Goal: Task Accomplishment & Management: Use online tool/utility

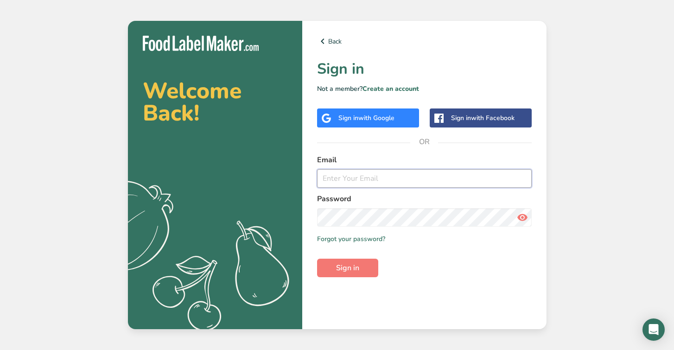
type input "[EMAIL_ADDRESS][DOMAIN_NAME]"
click at [347, 268] on button "Sign in" at bounding box center [347, 268] width 61 height 19
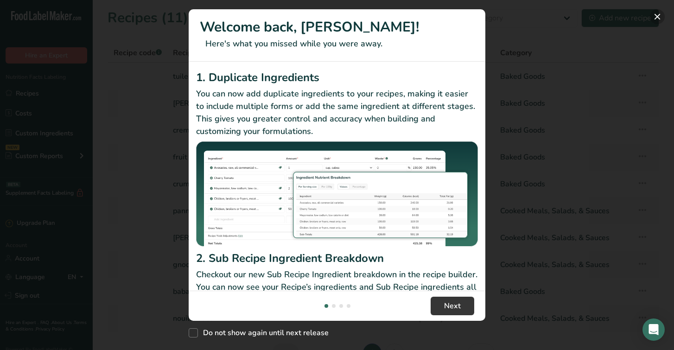
click at [655, 20] on button "New Features" at bounding box center [657, 16] width 15 height 15
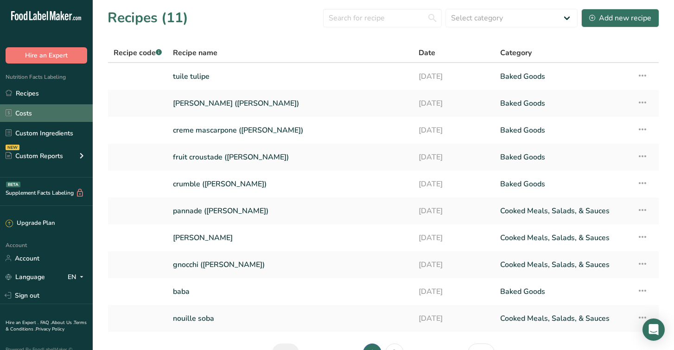
click at [36, 116] on link "Costs" at bounding box center [46, 113] width 93 height 18
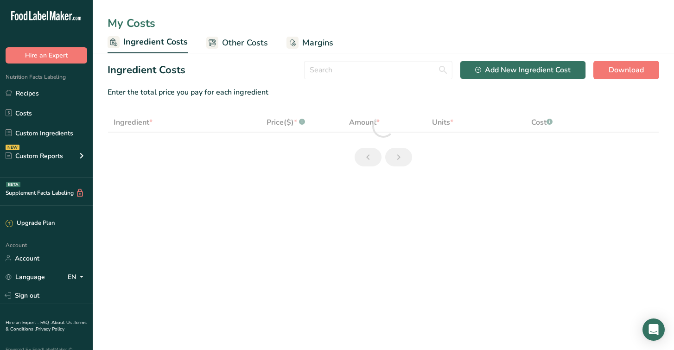
select select "1"
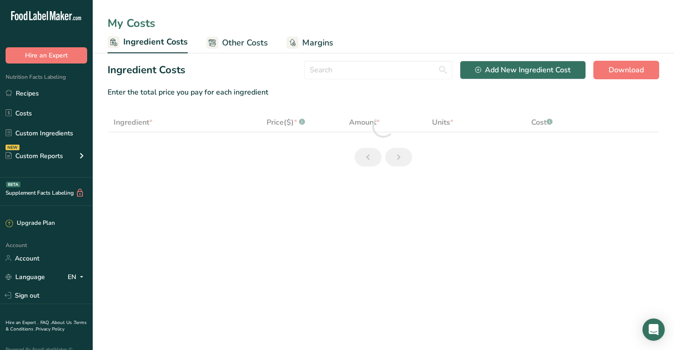
select select "1"
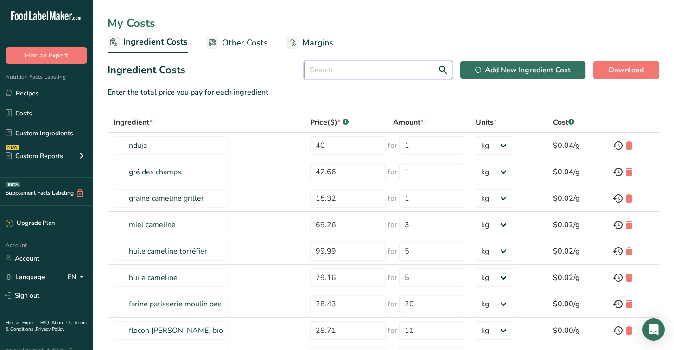
click at [423, 76] on input "text" at bounding box center [378, 70] width 148 height 19
click at [501, 65] on div "Add New Ingredient Cost" at bounding box center [522, 69] width 95 height 11
select select "Add New Ingredient Cost Modal"
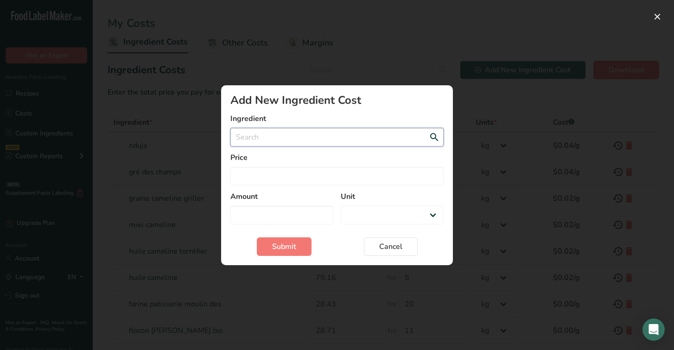
click at [353, 140] on input "Add New Ingredient Cost Modal" at bounding box center [336, 137] width 213 height 19
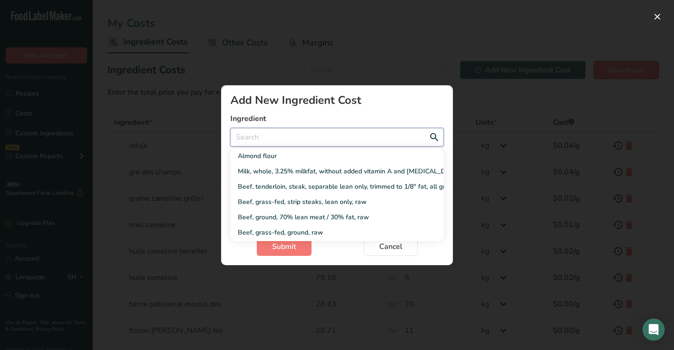
type input "s"
select select "Add New Ingredient Cost Modal"
type input "st"
select select "Add New Ingredient Cost Modal"
type input "str"
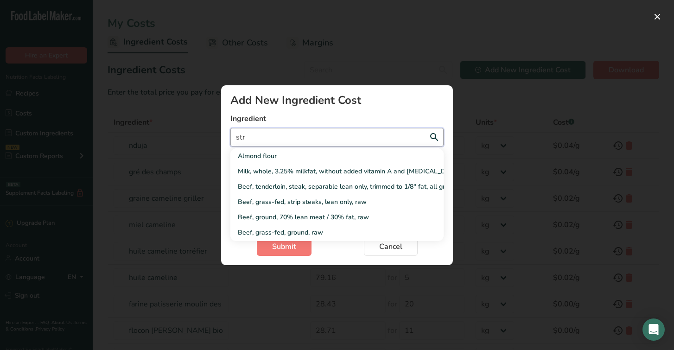
select select "Add New Ingredient Cost Modal"
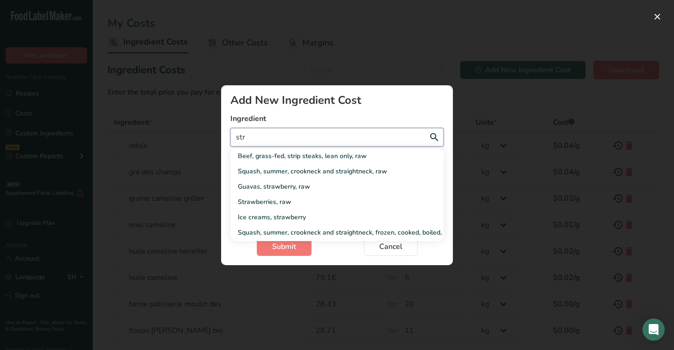
type input "stra"
select select "Add New Ingredient Cost Modal"
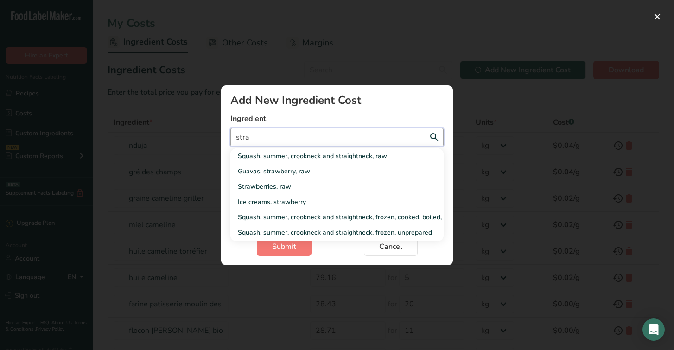
type input "strat"
select select "Add New Ingredient Cost Modal"
type input "stratc"
select select "Add New Ingredient Cost Modal"
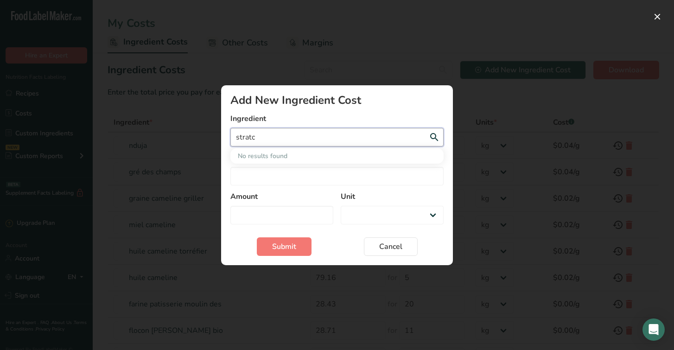
type input "strat"
select select "Add New Ingredient Cost Modal"
type input "stra"
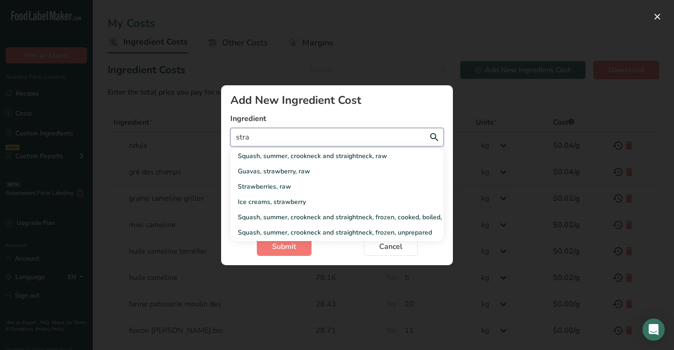
select select "Add New Ingredient Cost Modal"
type input "strac"
select select "Add New Ingredient Cost Modal"
type input "stracc"
select select "Add New Ingredient Cost Modal"
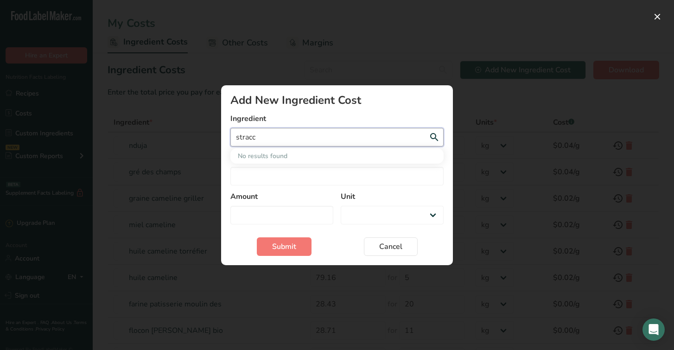
type input "stracci"
select select "Add New Ingredient Cost Modal"
type input "straccia"
select select "Add New Ingredient Cost Modal"
type input "stracciat"
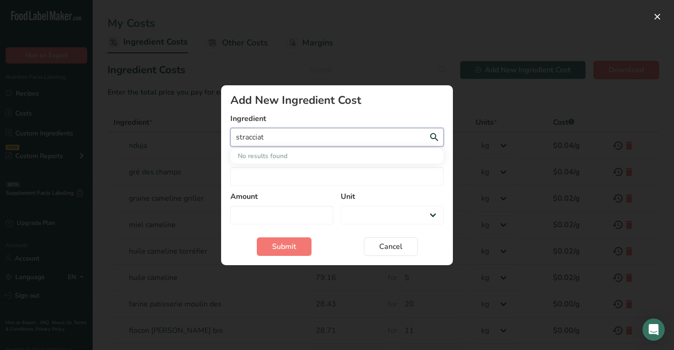
select select "Add New Ingredient Cost Modal"
type input "stracciate"
select select "Add New Ingredient Cost Modal"
type input "stracciatel"
select select "Add New Ingredient Cost Modal"
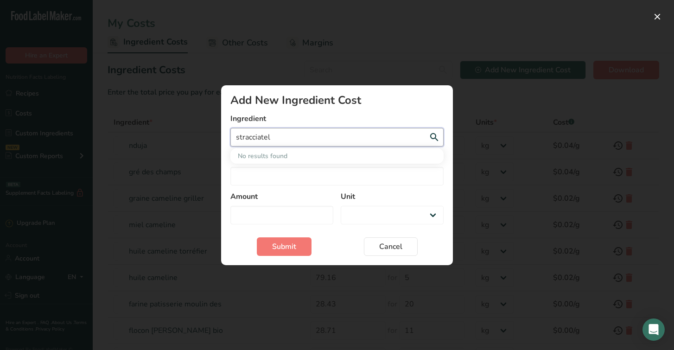
type input "stracciatell"
select select "Add New Ingredient Cost Modal"
type input "stracciatelle"
select select "Add New Ingredient Cost Modal"
type input "stracciatelle"
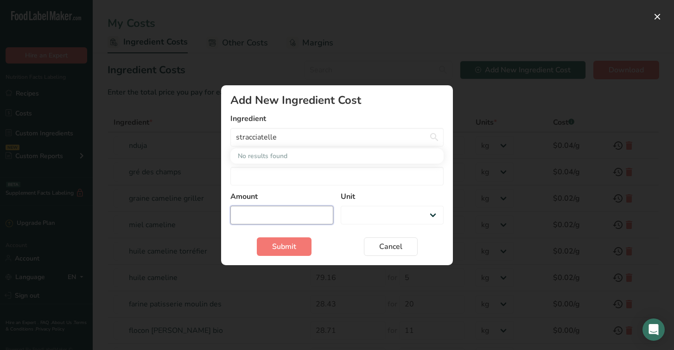
click at [304, 223] on input "Add New Ingredient Cost Modal" at bounding box center [281, 215] width 103 height 19
click at [295, 177] on input "Add New Ingredient Cost Modal" at bounding box center [336, 176] width 213 height 19
type input "4"
select select "Add New Ingredient Cost Modal"
type input "45"
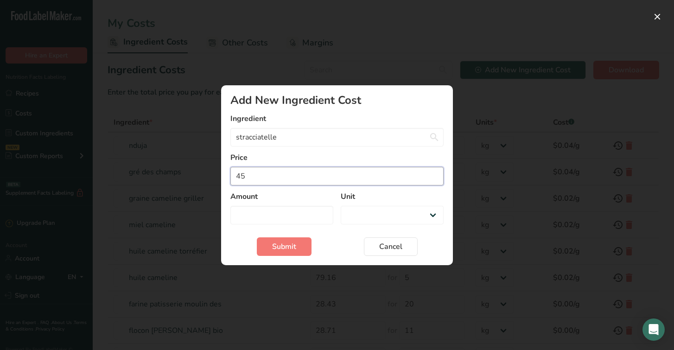
select select "Add New Ingredient Cost Modal"
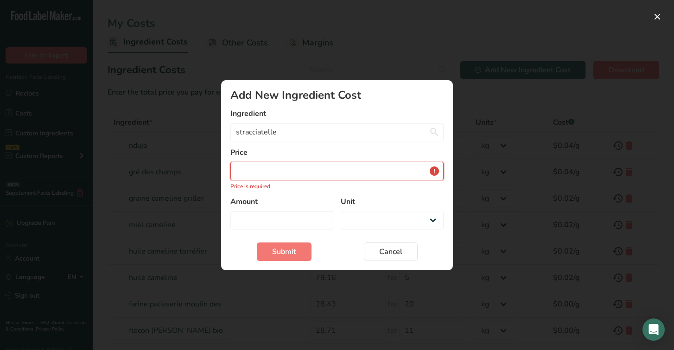
type input "45.4"
select select "Add New Ingredient Cost Modal"
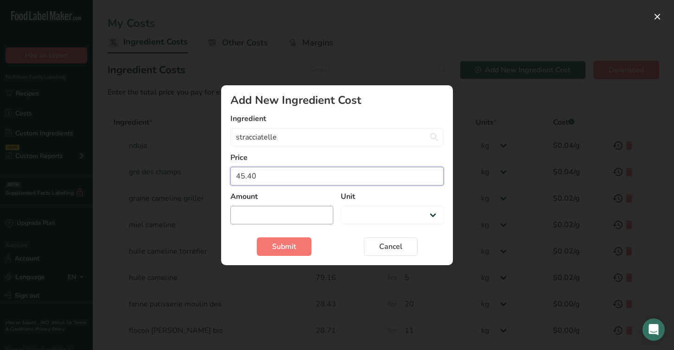
type input "45.40"
click at [267, 213] on input "Add New Ingredient Cost Modal" at bounding box center [281, 215] width 103 height 19
type input "1"
select select "Add New Ingredient Cost Modal"
type input "1"
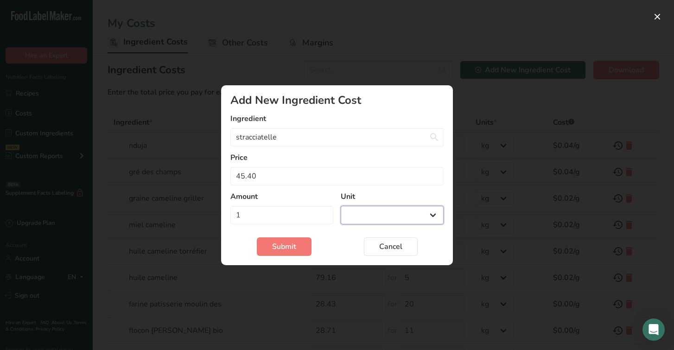
select select "1"
click at [286, 248] on span "Submit" at bounding box center [284, 246] width 24 height 11
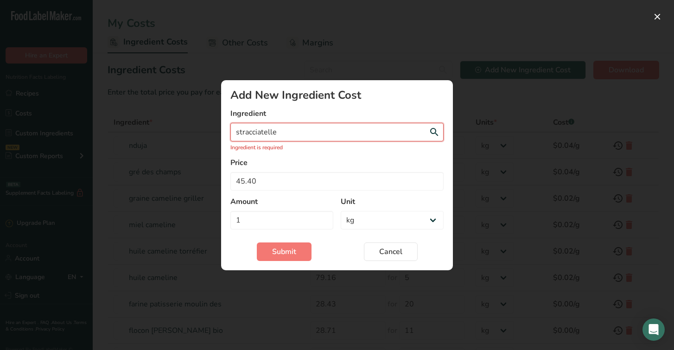
click at [305, 130] on input "stracciatelle" at bounding box center [336, 132] width 213 height 19
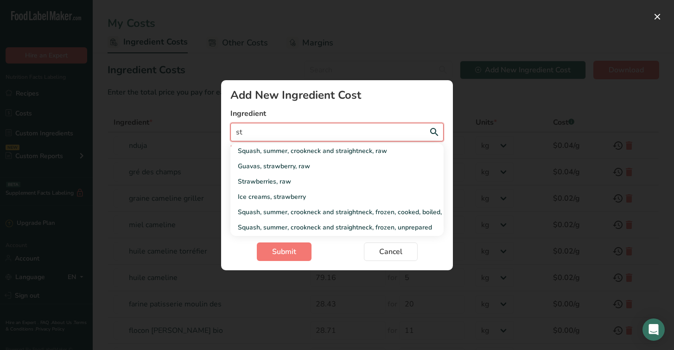
type input "s"
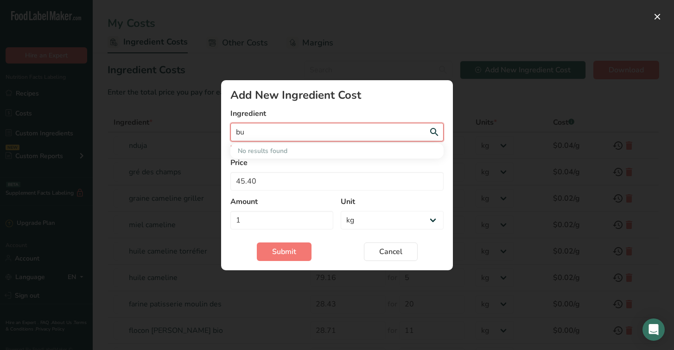
type input "b"
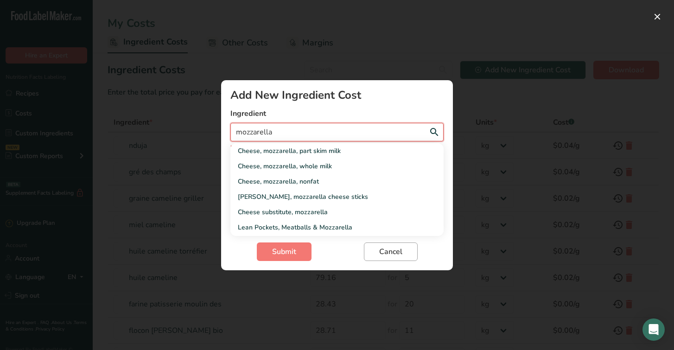
type input "mozzarella"
click at [394, 247] on span "Cancel" at bounding box center [390, 251] width 23 height 11
select select "Add New Ingredient Cost Modal"
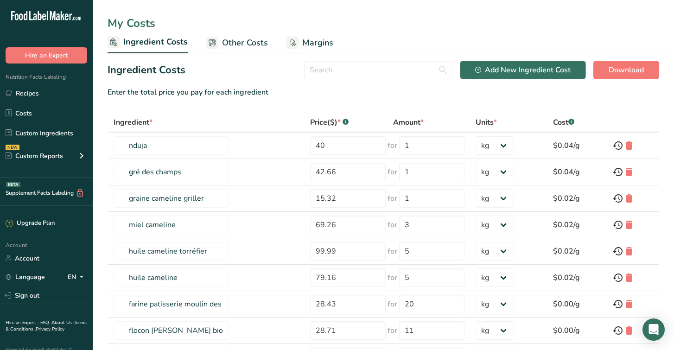
click at [509, 69] on div "Add New Ingredient Cost" at bounding box center [522, 69] width 95 height 11
select select "Add New Ingredient Cost Modal"
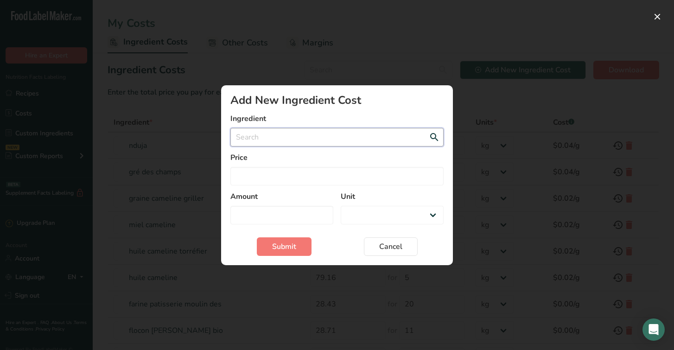
click at [313, 133] on input "Add New Ingredient Cost Modal" at bounding box center [336, 137] width 213 height 19
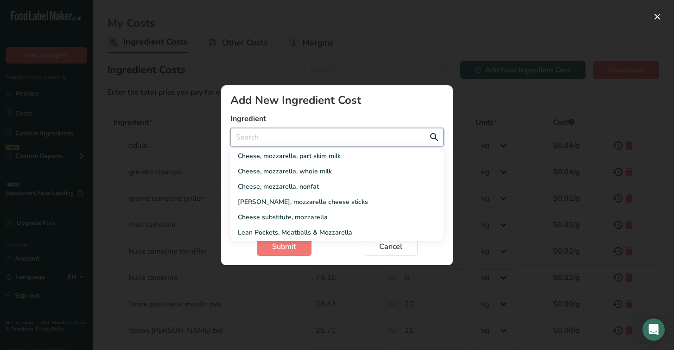
type input "N"
select select "Add New Ingredient Cost Modal"
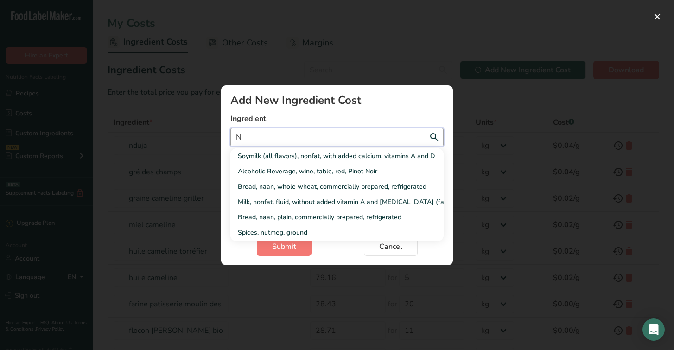
type input "ND"
select select "Add New Ingredient Cost Modal"
type input "NDU"
select select "Add New Ingredient Cost Modal"
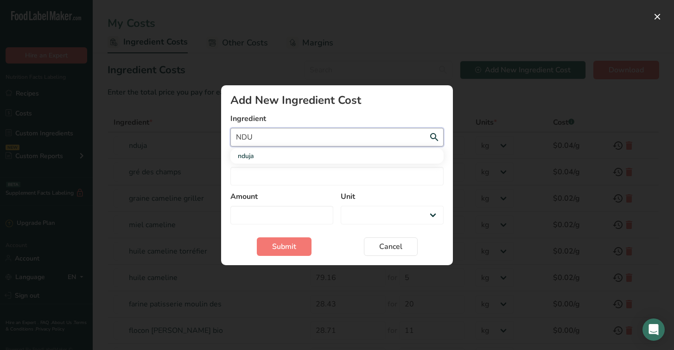
type input "ND"
select select "Add New Ingredient Cost Modal"
type input "N"
select select "Add New Ingredient Cost Modal"
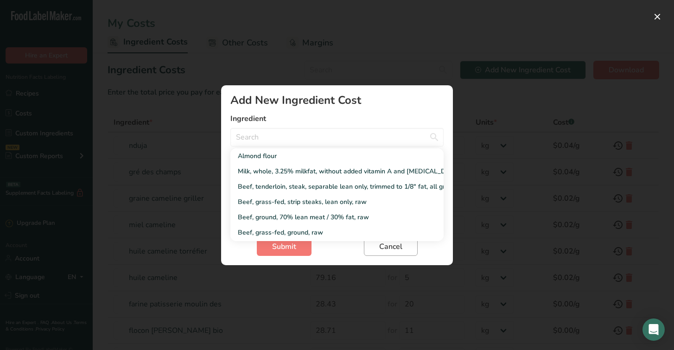
click at [395, 249] on span "Cancel" at bounding box center [390, 246] width 23 height 11
select select "Add New Ingredient Cost Modal"
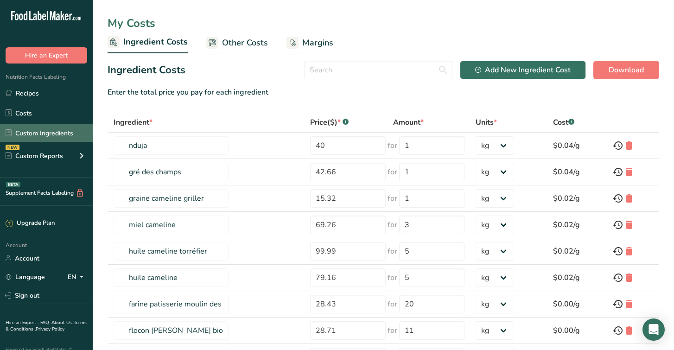
click at [47, 131] on link "Custom Ingredients" at bounding box center [46, 133] width 93 height 18
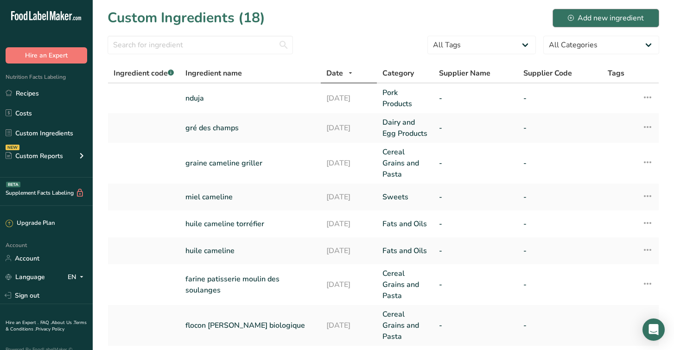
click at [584, 23] on div "Add new ingredient" at bounding box center [606, 18] width 76 height 11
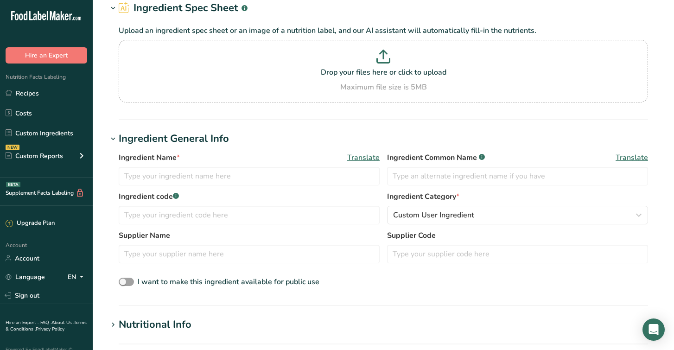
scroll to position [51, 0]
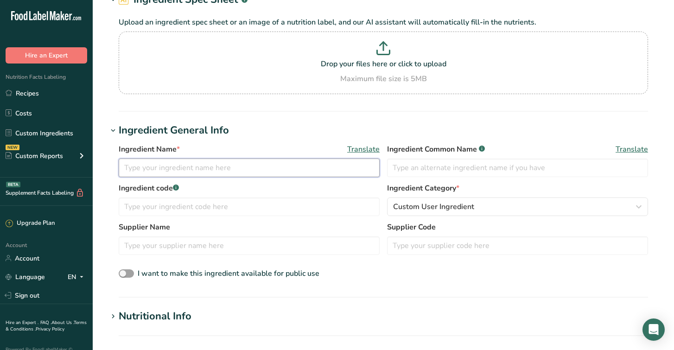
click at [178, 167] on input "text" at bounding box center [249, 168] width 261 height 19
type input "Stracciatelle"
click at [419, 206] on span "Custom User Ingredient" at bounding box center [433, 206] width 81 height 11
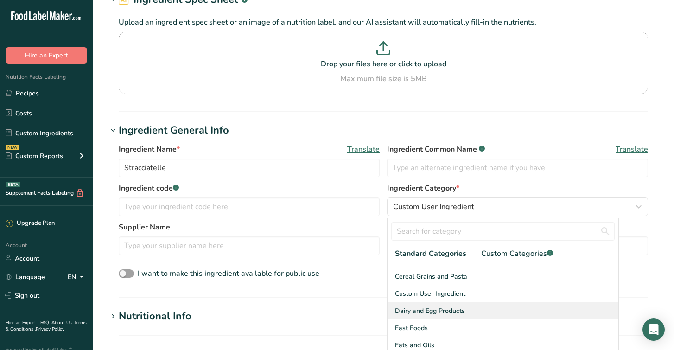
scroll to position [116, 0]
click at [458, 308] on span "Dairy and Egg Products" at bounding box center [430, 310] width 70 height 10
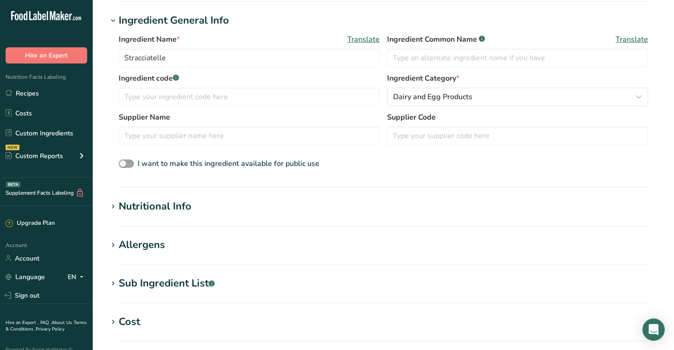
scroll to position [163, 0]
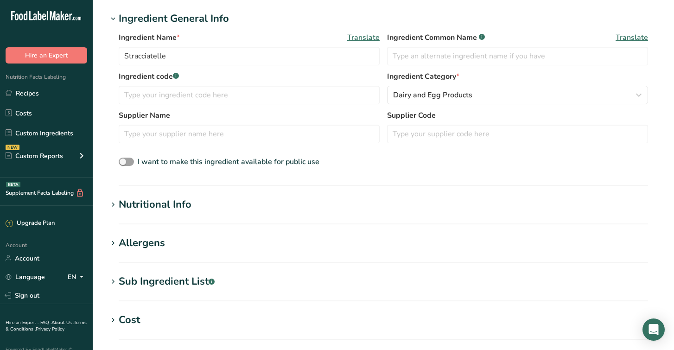
click at [190, 199] on div "Nutritional Info" at bounding box center [155, 204] width 73 height 15
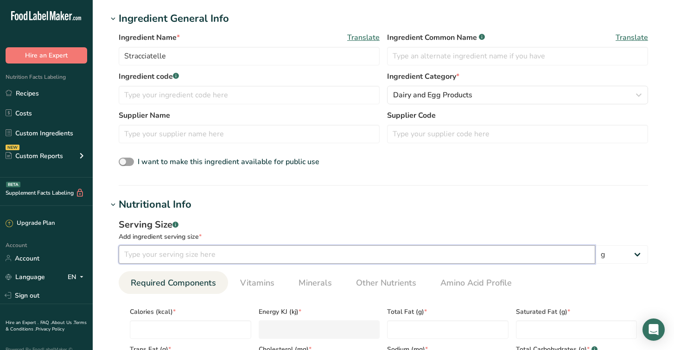
click at [225, 248] on input "number" at bounding box center [357, 254] width 477 height 19
type input "10"
click at [599, 272] on ul "Required Components Vitamins Minerals Other Nutrients Amino Acid Profile" at bounding box center [383, 282] width 529 height 23
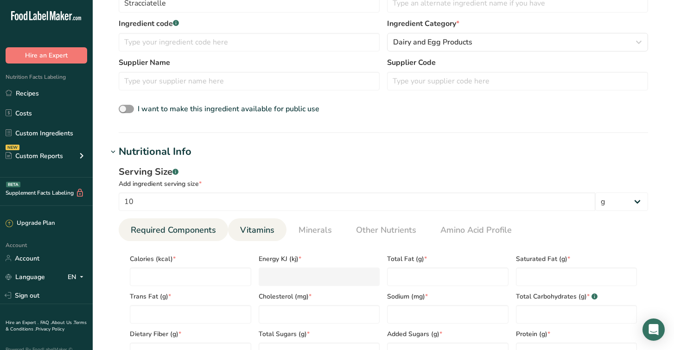
scroll to position [216, 0]
click at [234, 277] on input "number" at bounding box center [190, 276] width 121 height 19
type input "0"
type KJ "0"
type input "0"
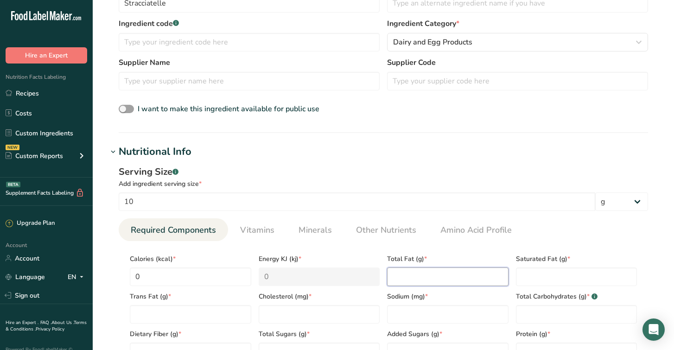
click at [418, 273] on Fat "number" at bounding box center [447, 276] width 121 height 19
type Fat "0"
click at [564, 279] on Fat "number" at bounding box center [576, 276] width 121 height 19
type Fat "0"
click at [224, 311] on Fat "number" at bounding box center [190, 314] width 121 height 19
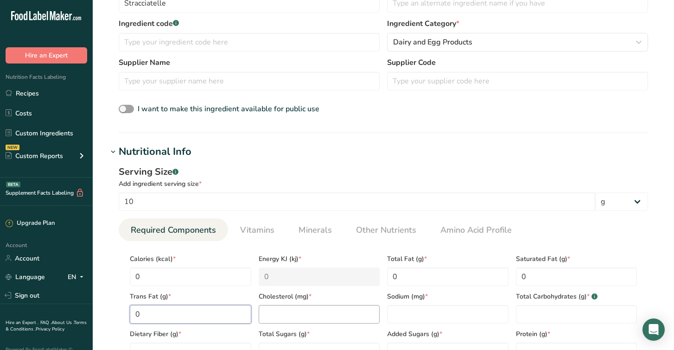
type Fat "0"
click at [314, 313] on input "number" at bounding box center [319, 314] width 121 height 19
type input "0"
click at [419, 315] on input "number" at bounding box center [447, 314] width 121 height 19
type input "0"
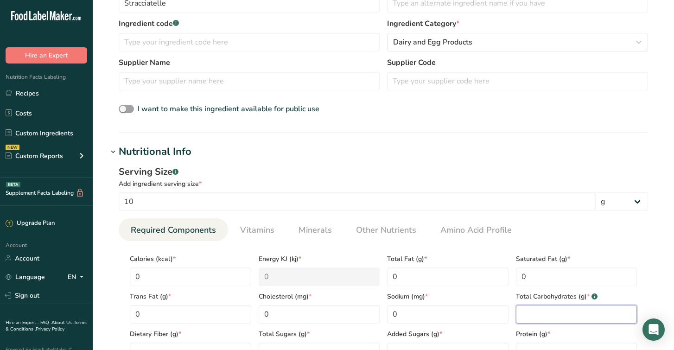
click at [547, 317] on Carbohydrates "number" at bounding box center [576, 314] width 121 height 19
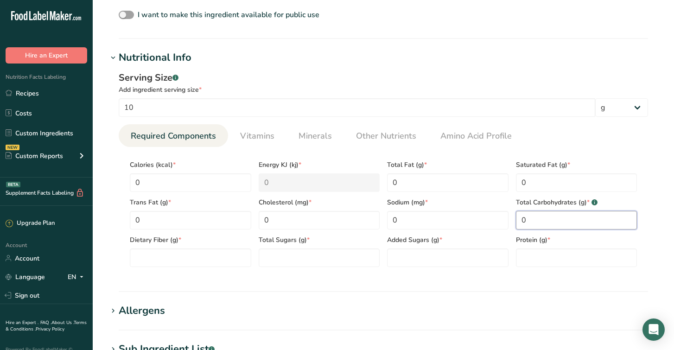
scroll to position [311, 0]
type Carbohydrates "0"
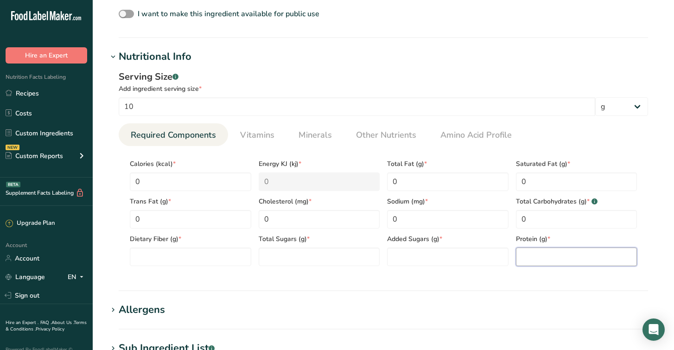
click at [555, 251] on input "number" at bounding box center [576, 257] width 121 height 19
type input "0"
click at [463, 256] on Sugars "number" at bounding box center [447, 257] width 121 height 19
type Sugars "0"
click at [345, 261] on Sugars "number" at bounding box center [319, 257] width 121 height 19
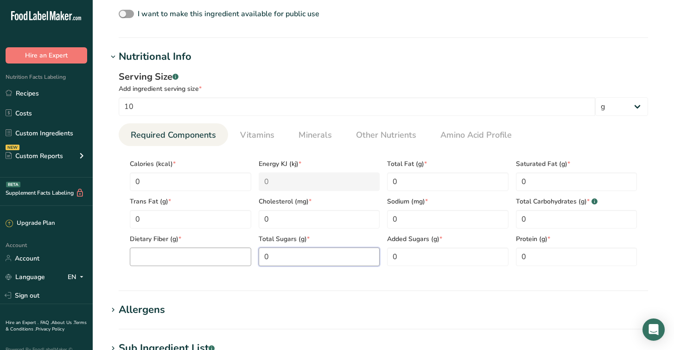
type Sugars "0"
click at [226, 258] on Fiber "number" at bounding box center [190, 257] width 121 height 19
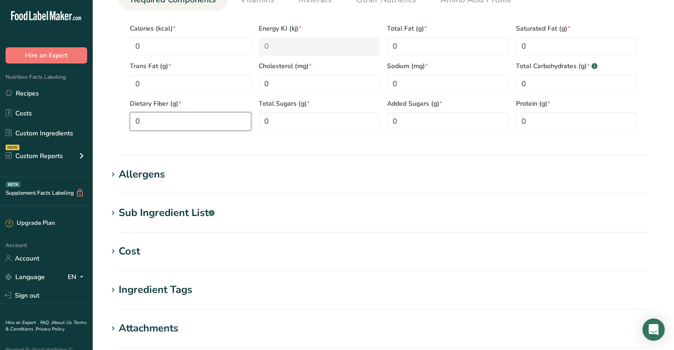
scroll to position [463, 0]
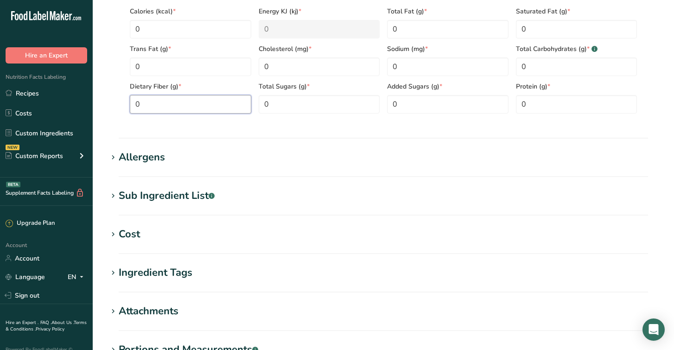
type Fiber "0"
click at [133, 152] on div "Allergens" at bounding box center [142, 157] width 46 height 15
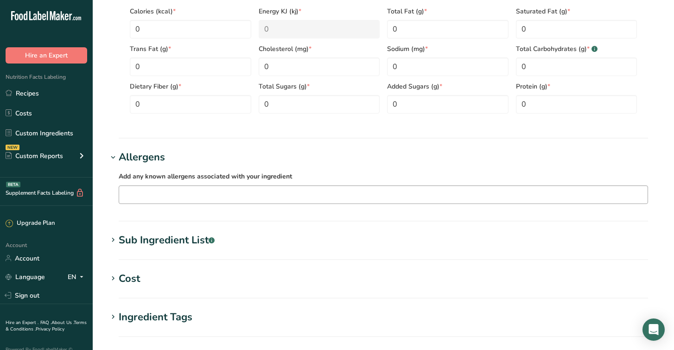
click at [194, 192] on input "text" at bounding box center [383, 194] width 528 height 14
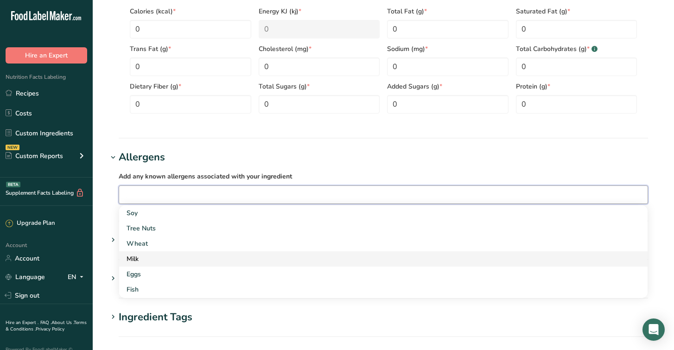
click at [158, 257] on div "Milk" at bounding box center [376, 259] width 499 height 10
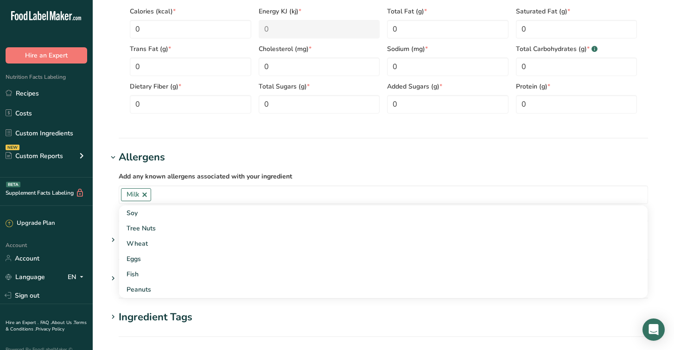
click at [94, 198] on section "Add new ingredient Ingredient Spec Sheet .a-a{fill:#347362;}.b-a{fill:#fff;} Up…" at bounding box center [383, 16] width 581 height 959
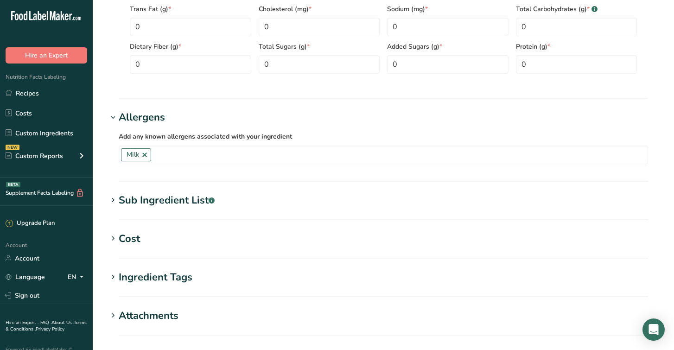
scroll to position [502, 0]
click at [130, 246] on div "Cost" at bounding box center [129, 239] width 21 height 15
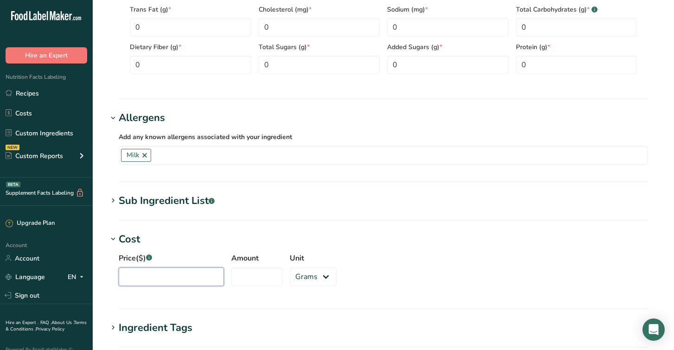
click at [169, 280] on input "Price($) .a-a{fill:#347362;}.b-a{fill:#fff;}" at bounding box center [171, 276] width 105 height 19
type input "45"
type input "45.40"
click at [250, 282] on input "Amount" at bounding box center [256, 276] width 51 height 19
select select "1"
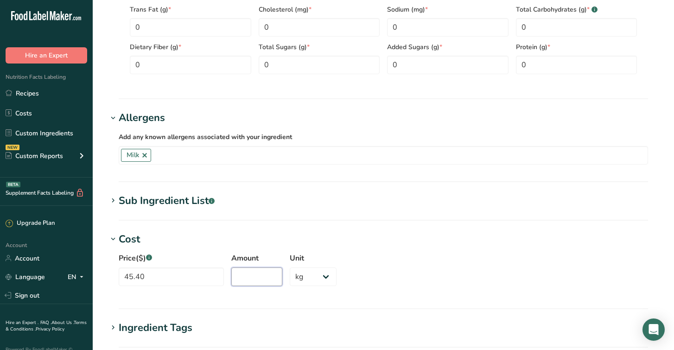
click at [262, 273] on input "Amount" at bounding box center [256, 276] width 51 height 19
type input "1"
click at [406, 273] on div "Price($) .a-a{fill:#347362;}.b-a{fill:#fff;} 45.40 Amount 1 Unit Grams kg mg mc…" at bounding box center [384, 272] width 552 height 50
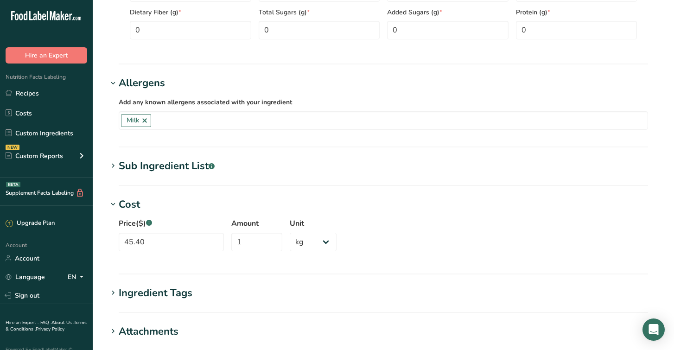
scroll to position [652, 0]
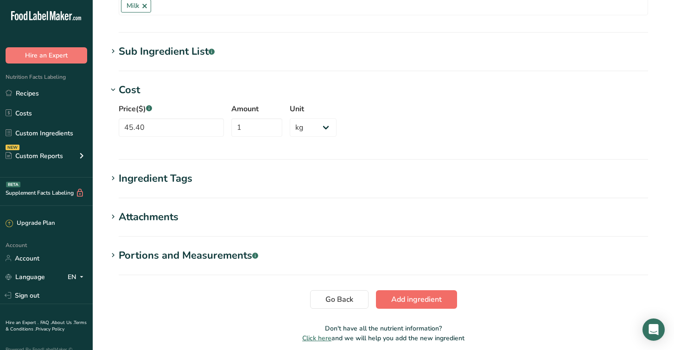
click at [406, 300] on span "Add ingredient" at bounding box center [416, 299] width 51 height 11
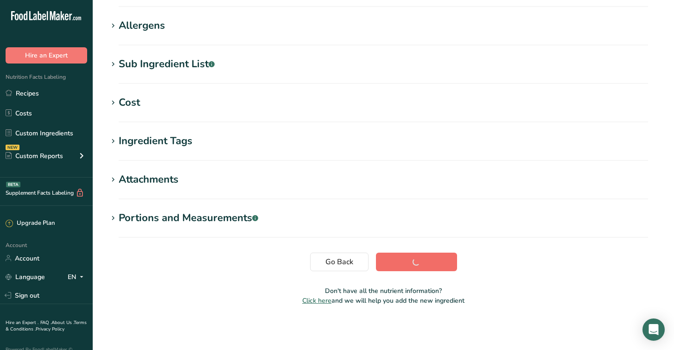
scroll to position [140, 0]
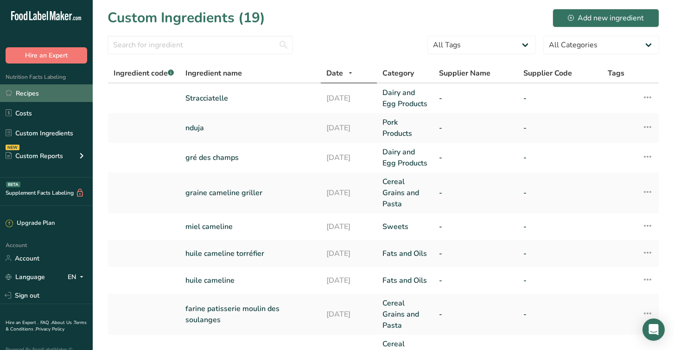
click at [41, 99] on link "Recipes" at bounding box center [46, 93] width 93 height 18
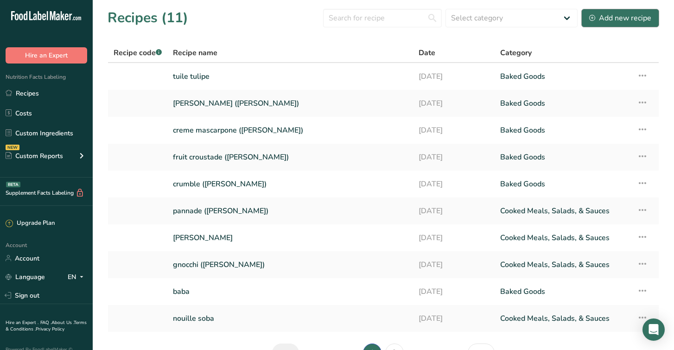
click at [629, 19] on div "Add new recipe" at bounding box center [620, 18] width 62 height 11
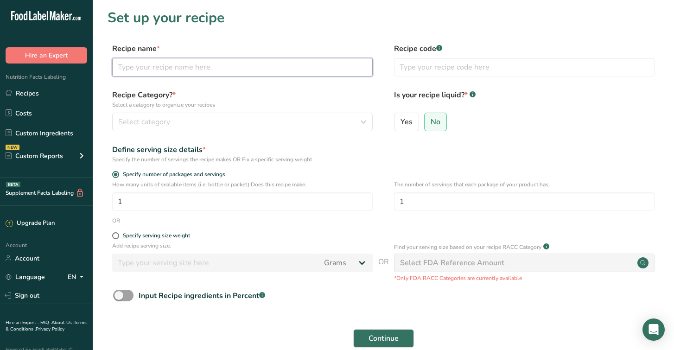
click at [204, 61] on input "text" at bounding box center [242, 67] width 261 height 19
type input "strat et tomate"
click at [201, 121] on div "Select category" at bounding box center [239, 121] width 243 height 11
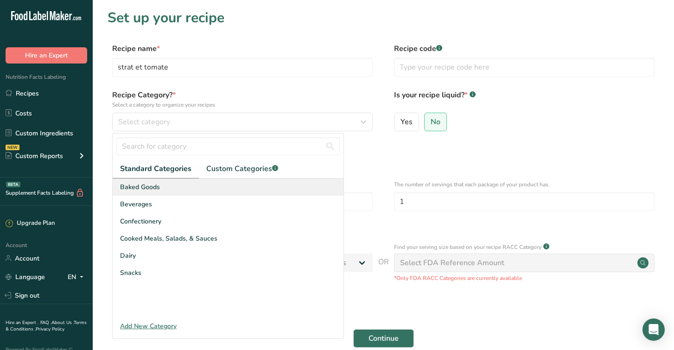
click at [180, 192] on div "Baked Goods" at bounding box center [228, 186] width 231 height 17
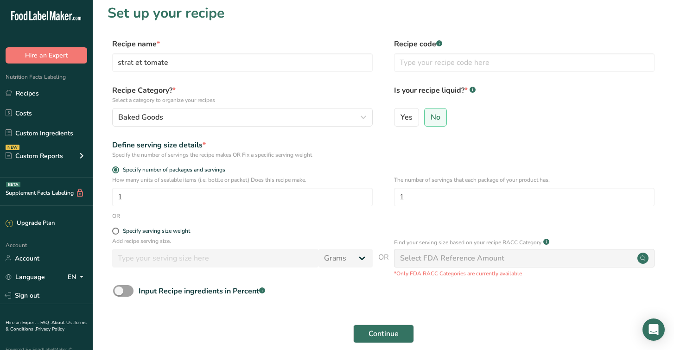
scroll to position [6, 0]
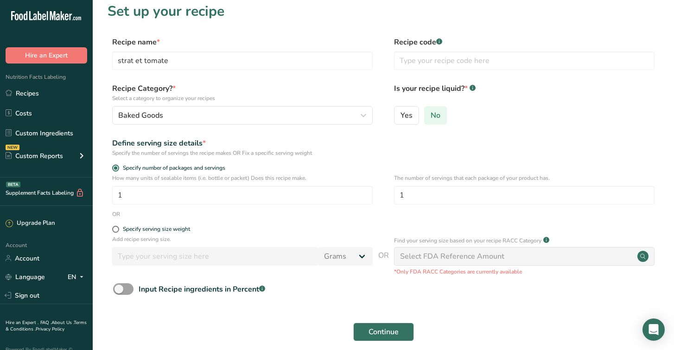
click at [442, 121] on label "No" at bounding box center [435, 115] width 23 height 19
click at [431, 118] on input "No" at bounding box center [428, 115] width 6 height 6
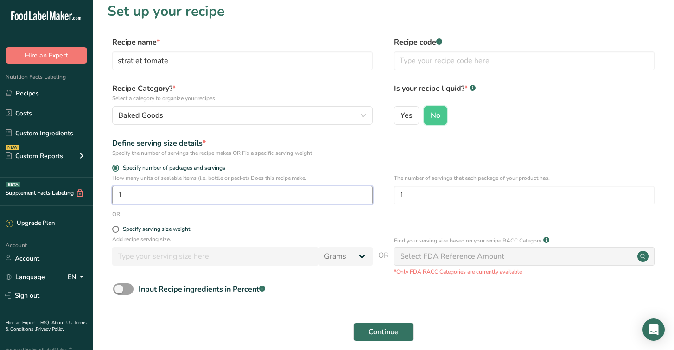
click at [196, 194] on input "1" at bounding box center [242, 195] width 261 height 19
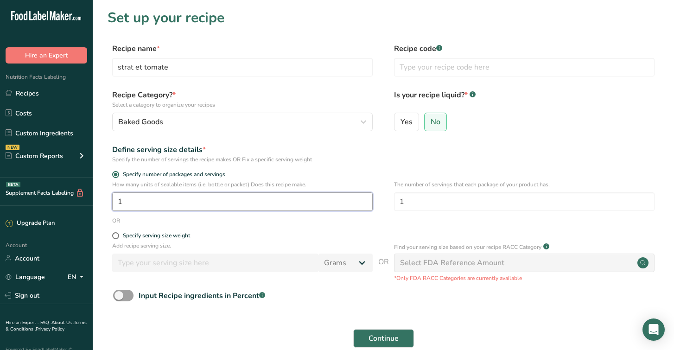
scroll to position [0, 0]
click at [371, 337] on span "Continue" at bounding box center [384, 338] width 30 height 11
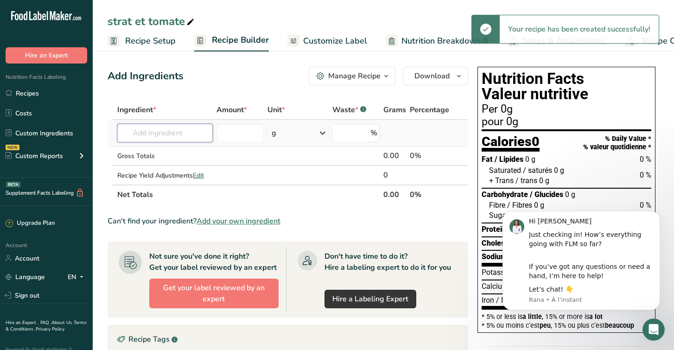
click at [180, 133] on input "text" at bounding box center [164, 133] width 95 height 19
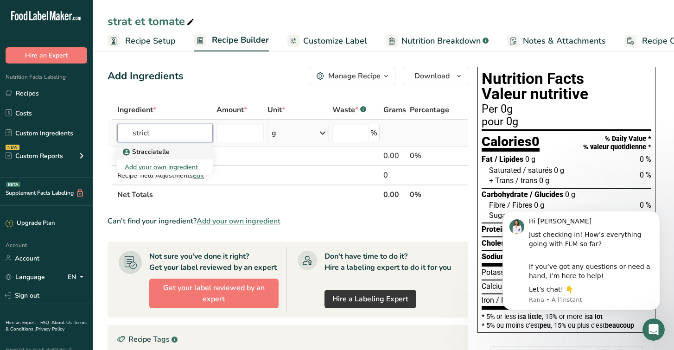
type input "strict"
click at [171, 152] on div "Stracciatelle" at bounding box center [158, 152] width 66 height 10
type input "Stracciatelle"
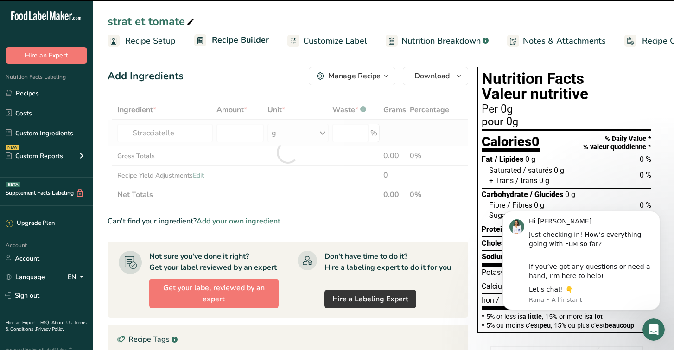
type input "0"
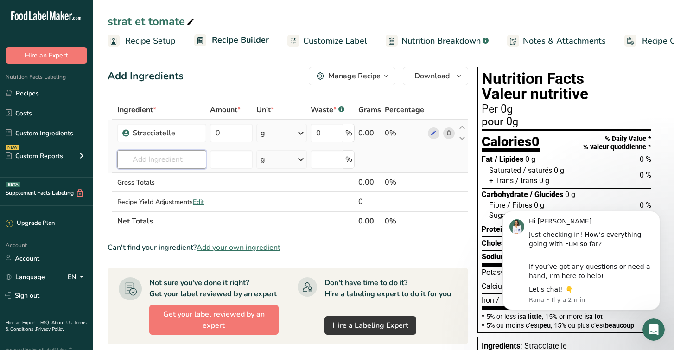
click at [161, 163] on input "text" at bounding box center [161, 159] width 89 height 19
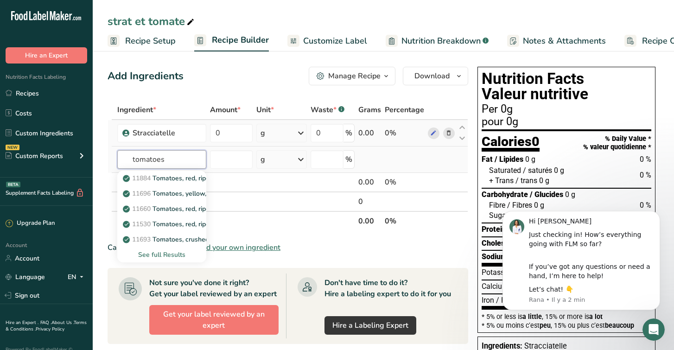
type input "tomatoes"
click at [157, 254] on div "See full Results" at bounding box center [162, 255] width 74 height 10
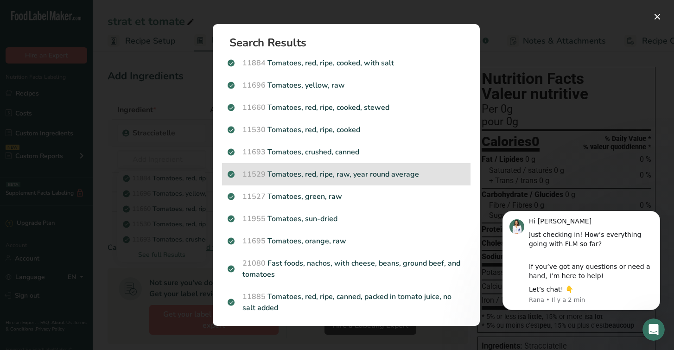
click at [397, 177] on p "11529 Tomatoes, red, ripe, raw, year round average" at bounding box center [346, 174] width 237 height 11
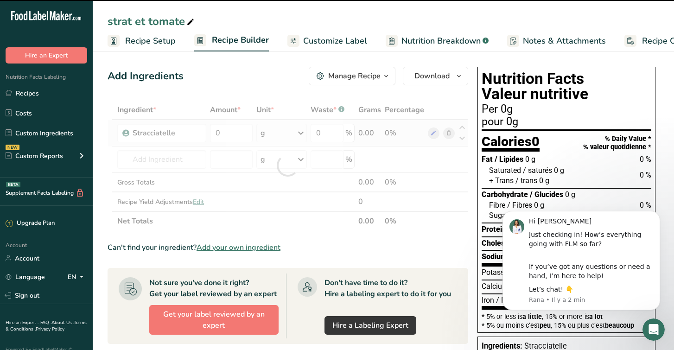
type input "0"
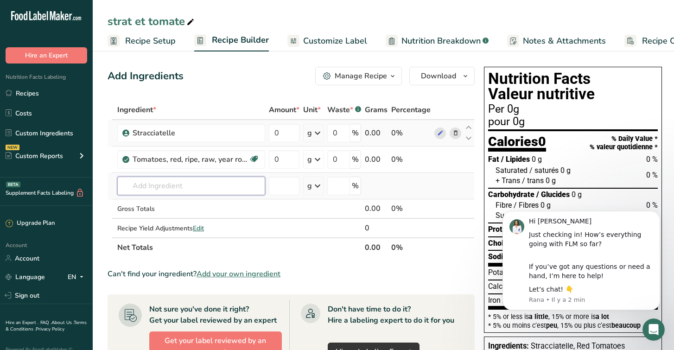
click at [226, 189] on input "text" at bounding box center [191, 186] width 148 height 19
click at [298, 137] on input "0" at bounding box center [284, 133] width 31 height 19
type input "70"
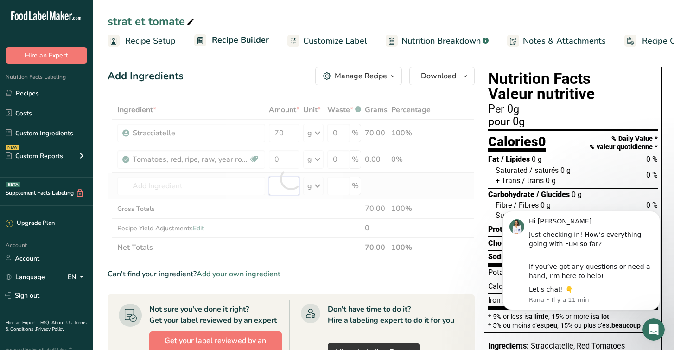
click at [288, 186] on div "Ingredient * Amount * Unit * Waste * .a-a{fill:#347362;}.b-a{fill:#fff;} Grams …" at bounding box center [291, 178] width 367 height 157
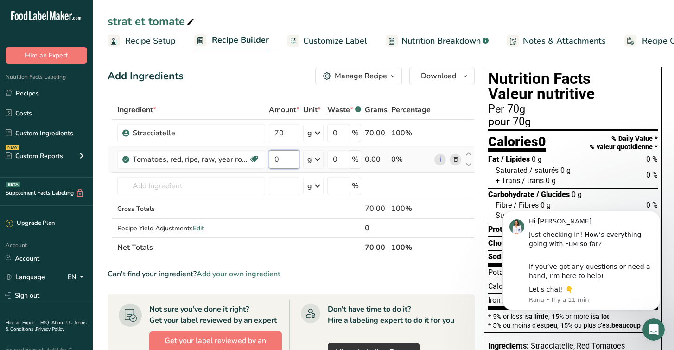
click at [286, 161] on input "0" at bounding box center [284, 159] width 31 height 19
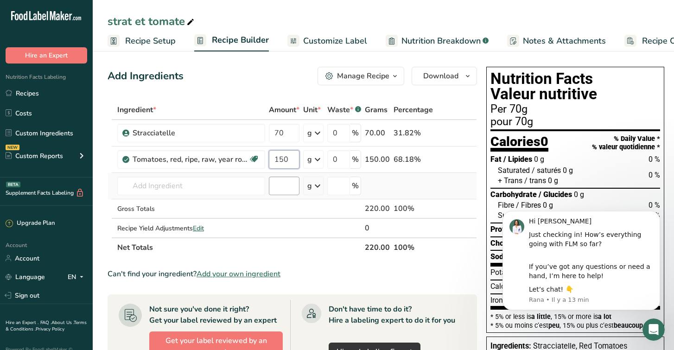
type input "150"
click at [277, 184] on div "Ingredient * Amount * Unit * Waste * .a-a{fill:#347362;}.b-a{fill:#fff;} Grams …" at bounding box center [292, 178] width 369 height 157
click at [657, 216] on icon "Dismiss notification" at bounding box center [657, 213] width 5 height 5
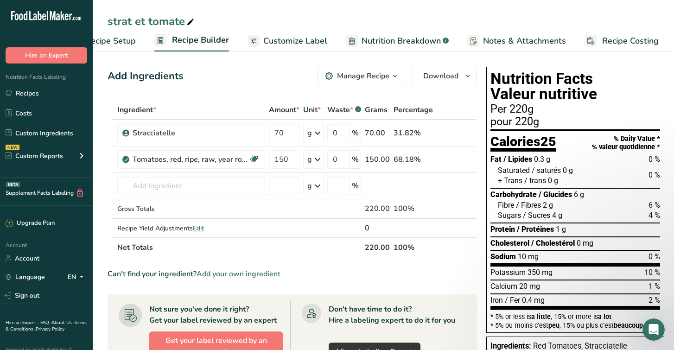
scroll to position [0, 39]
click at [641, 43] on span "Recipe Costing" at bounding box center [631, 41] width 57 height 13
select select "1"
